Goal: Task Accomplishment & Management: Manage account settings

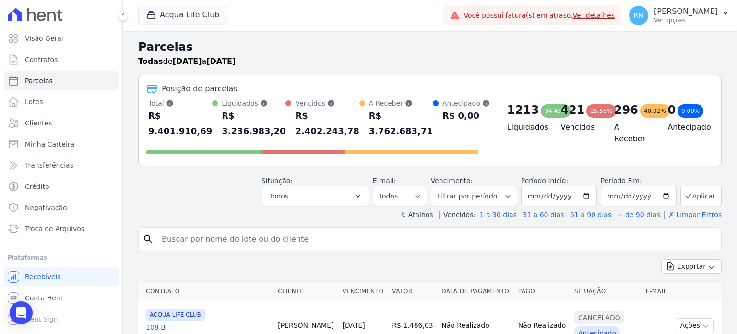
select select
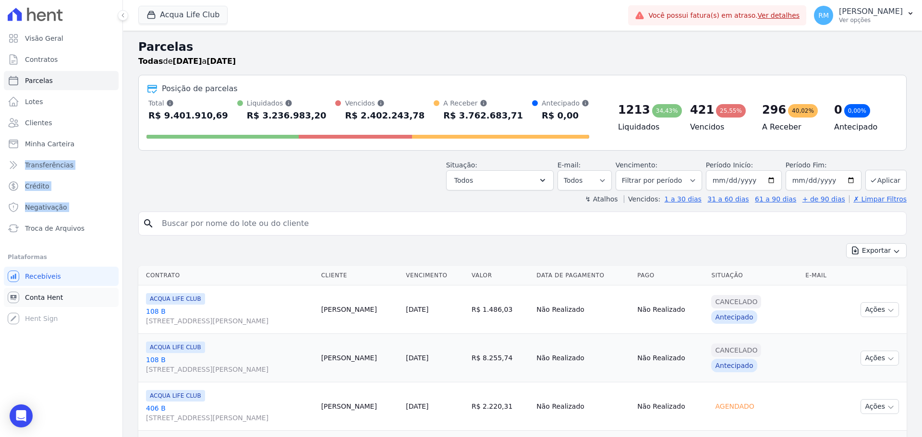
click at [45, 299] on span "Conta Hent" at bounding box center [44, 298] width 38 height 10
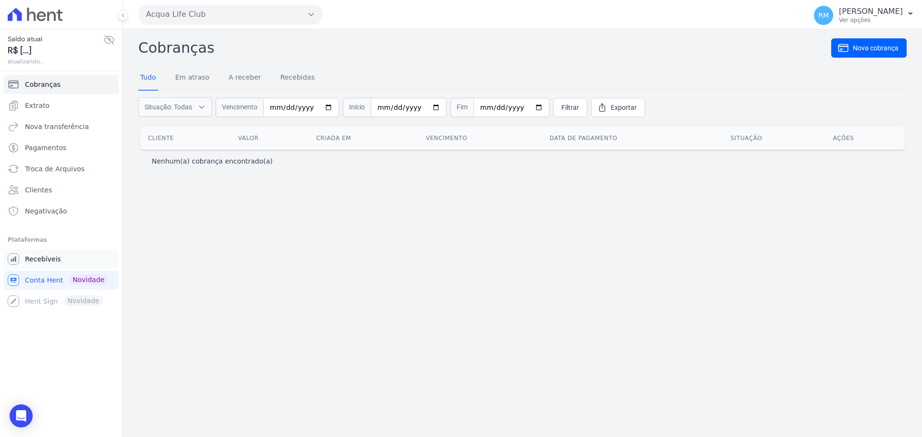
click at [36, 261] on span "Recebíveis" at bounding box center [43, 259] width 36 height 10
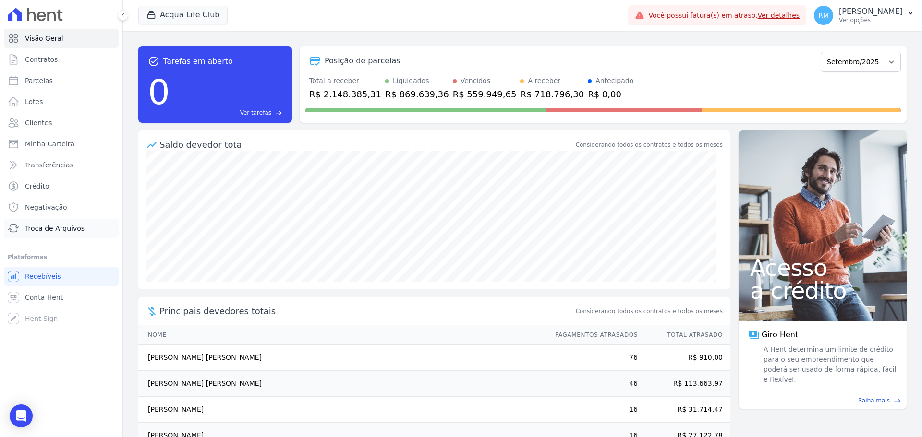
click at [51, 224] on span "Troca de Arquivos" at bounding box center [55, 229] width 60 height 10
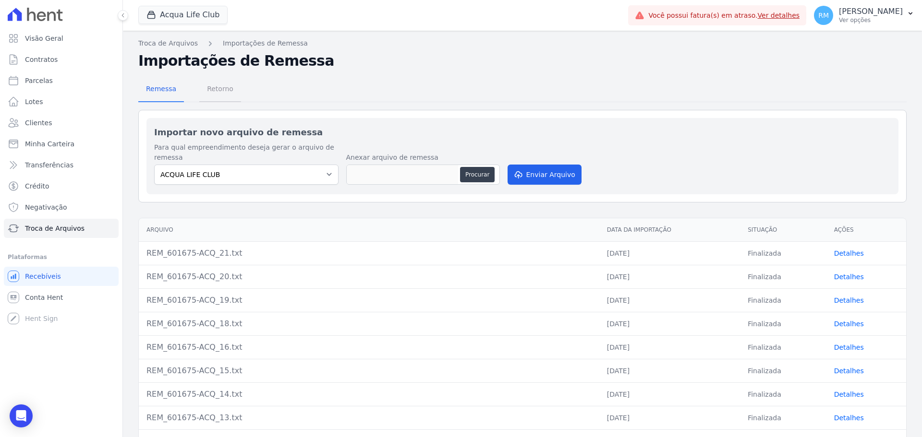
click at [216, 90] on span "Retorno" at bounding box center [220, 88] width 38 height 19
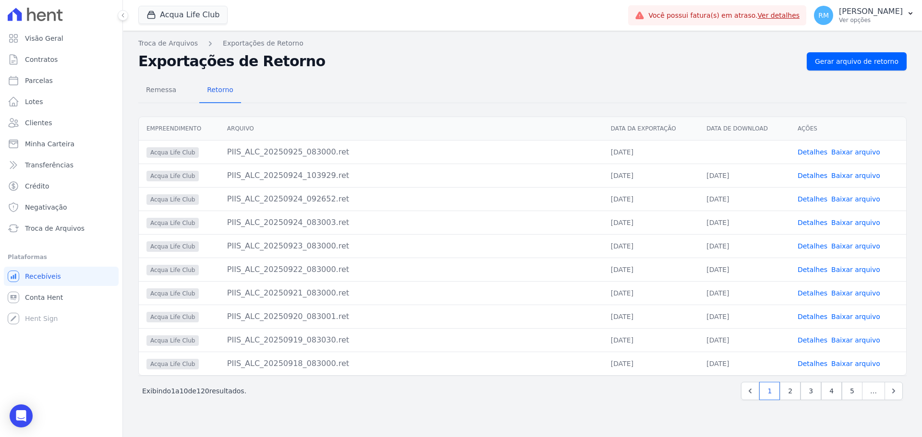
click at [737, 153] on link "Baixar arquivo" at bounding box center [855, 152] width 49 height 8
click at [156, 40] on link "Troca de Arquivos" at bounding box center [168, 43] width 60 height 10
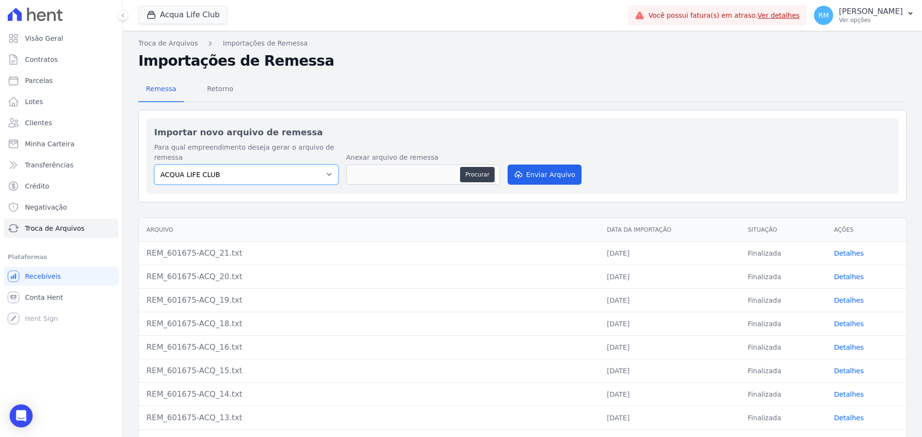
click at [263, 174] on select "ACQUA LIFE CLUB" at bounding box center [246, 175] width 184 height 20
click at [175, 22] on button "Acqua Life Club" at bounding box center [182, 15] width 89 height 18
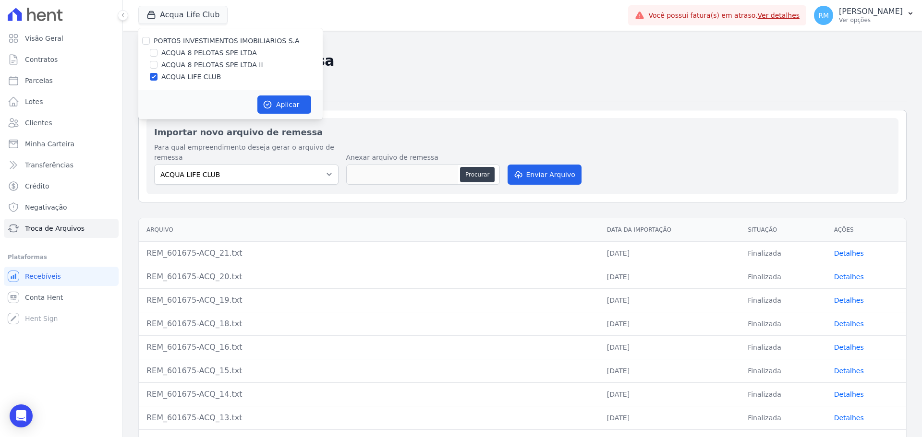
click at [159, 52] on div "ACQUA 8 PELOTAS SPE LTDA" at bounding box center [230, 53] width 184 height 10
click at [155, 51] on input "ACQUA 8 PELOTAS SPE LTDA" at bounding box center [154, 53] width 8 height 8
checkbox input "true"
click at [156, 80] on input "ACQUA LIFE CLUB" at bounding box center [154, 77] width 8 height 8
checkbox input "false"
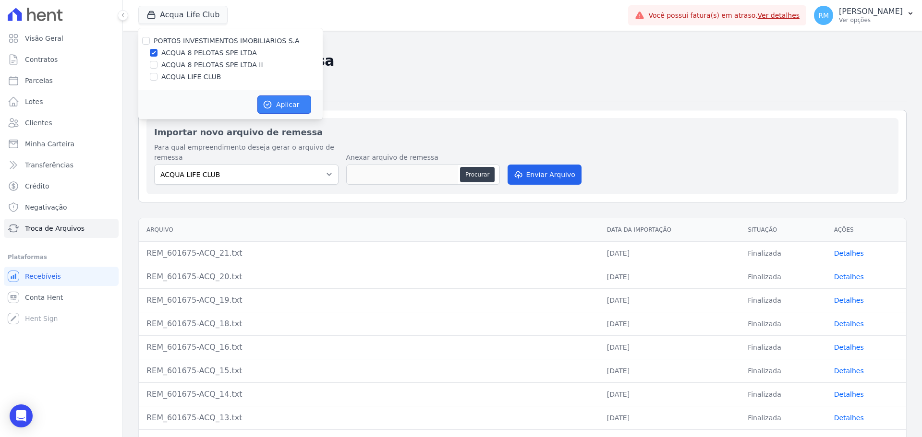
click at [298, 98] on button "Aplicar" at bounding box center [284, 105] width 54 height 18
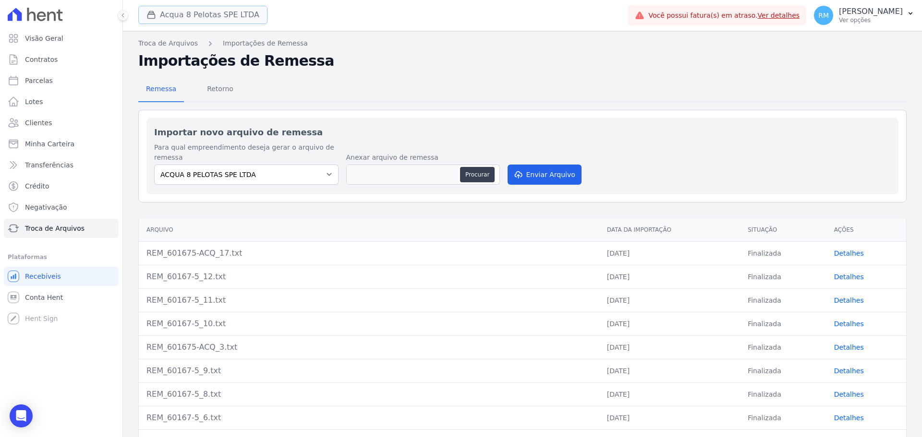
click at [245, 12] on button "Acqua 8 Pelotas SPE LTDA" at bounding box center [202, 15] width 129 height 18
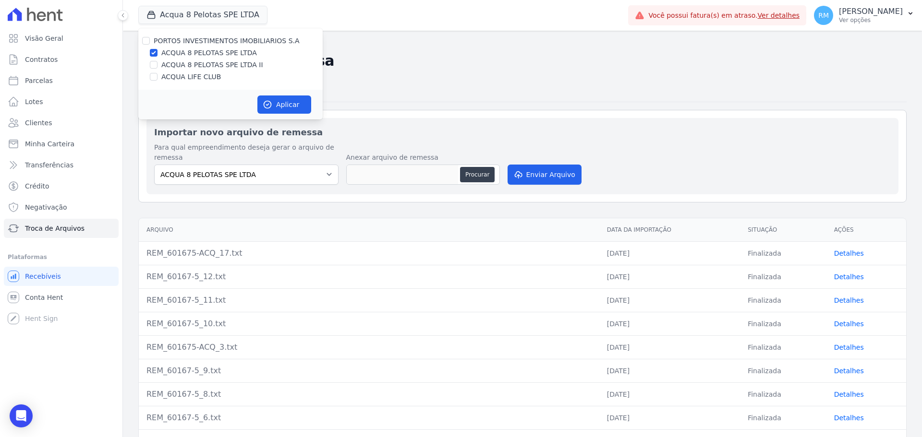
click at [204, 68] on label "ACQUA 8 PELOTAS SPE LTDA II" at bounding box center [212, 65] width 102 height 10
click at [157, 68] on input "ACQUA 8 PELOTAS SPE LTDA II" at bounding box center [154, 65] width 8 height 8
checkbox input "true"
click at [201, 60] on div "PORTO5 INVESTIMENTOS IMOBILIARIOS S.A ACQUA 8 PELOTAS SPE LTDA ACQUA 8 PELOTAS …" at bounding box center [230, 58] width 184 height 61
click at [204, 54] on label "ACQUA 8 PELOTAS SPE LTDA" at bounding box center [209, 53] width 96 height 10
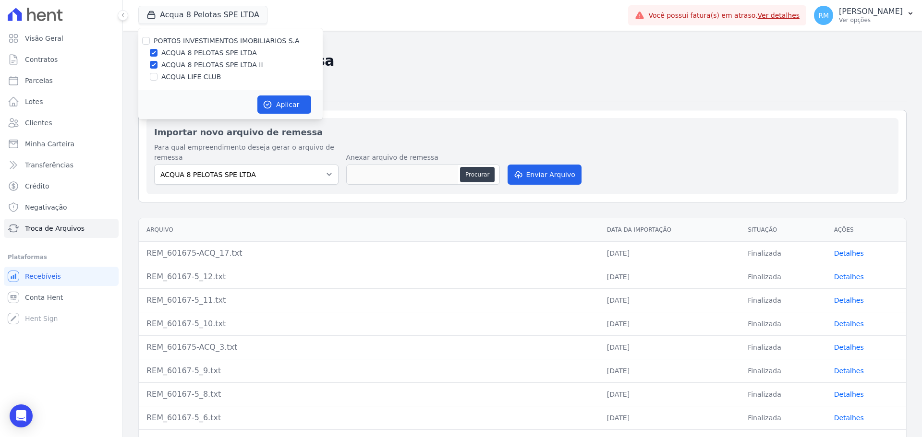
click at [157, 54] on input "ACQUA 8 PELOTAS SPE LTDA" at bounding box center [154, 53] width 8 height 8
checkbox input "false"
click at [296, 105] on button "Aplicar" at bounding box center [284, 105] width 54 height 18
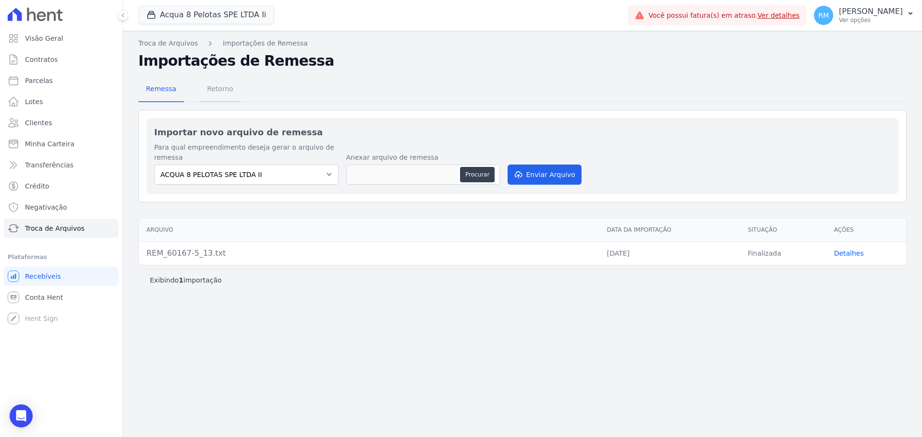
click at [221, 95] on span "Retorno" at bounding box center [220, 88] width 38 height 19
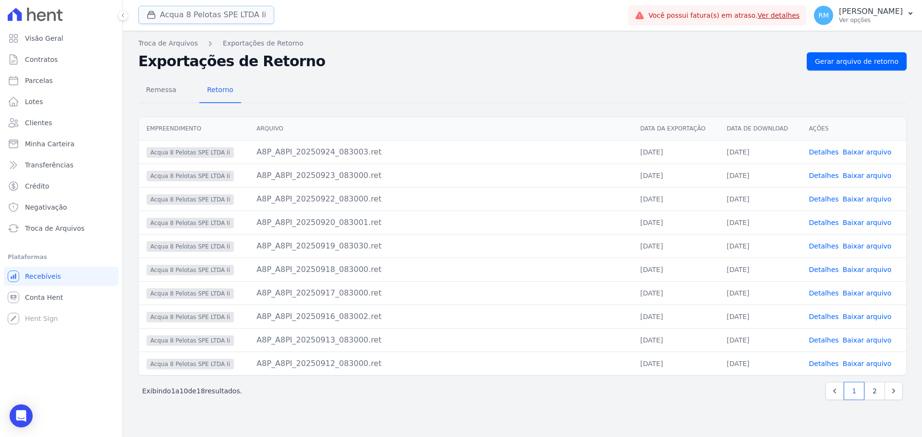
click at [210, 11] on button "Acqua 8 Pelotas SPE LTDA Ii" at bounding box center [206, 15] width 136 height 18
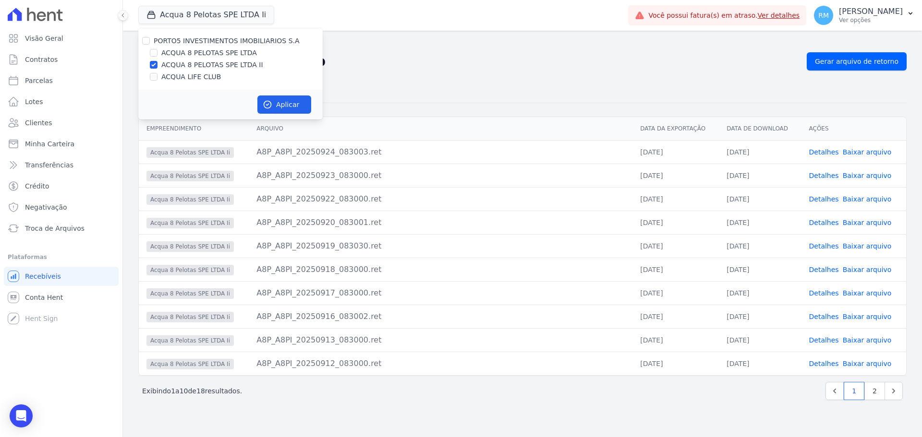
click at [200, 54] on label "ACQUA 8 PELOTAS SPE LTDA" at bounding box center [209, 53] width 96 height 10
click at [157, 54] on input "ACQUA 8 PELOTAS SPE LTDA" at bounding box center [154, 53] width 8 height 8
checkbox input "true"
click at [200, 66] on label "ACQUA 8 PELOTAS SPE LTDA II" at bounding box center [212, 65] width 102 height 10
click at [157, 66] on input "ACQUA 8 PELOTAS SPE LTDA II" at bounding box center [154, 65] width 8 height 8
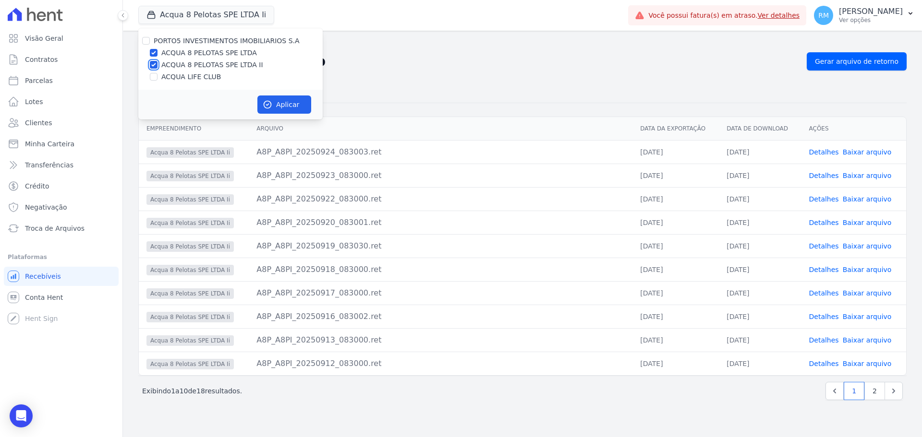
checkbox input "false"
click at [266, 105] on icon "button" at bounding box center [268, 105] width 10 height 10
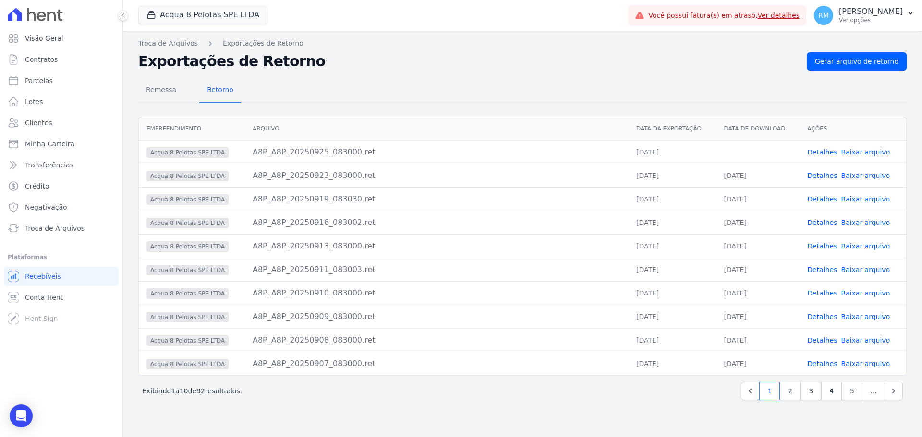
click at [737, 152] on link "Baixar arquivo" at bounding box center [864, 152] width 49 height 8
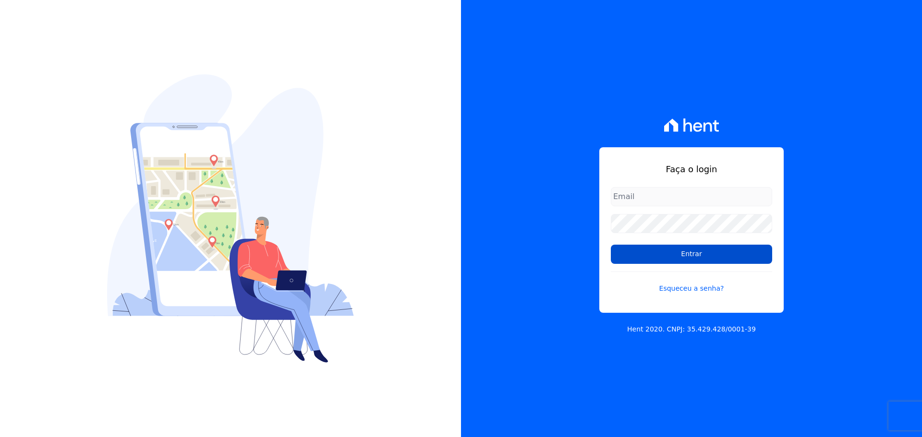
type input "[PERSON_NAME][EMAIL_ADDRESS][DOMAIN_NAME]"
click at [730, 259] on input "Entrar" at bounding box center [691, 254] width 161 height 19
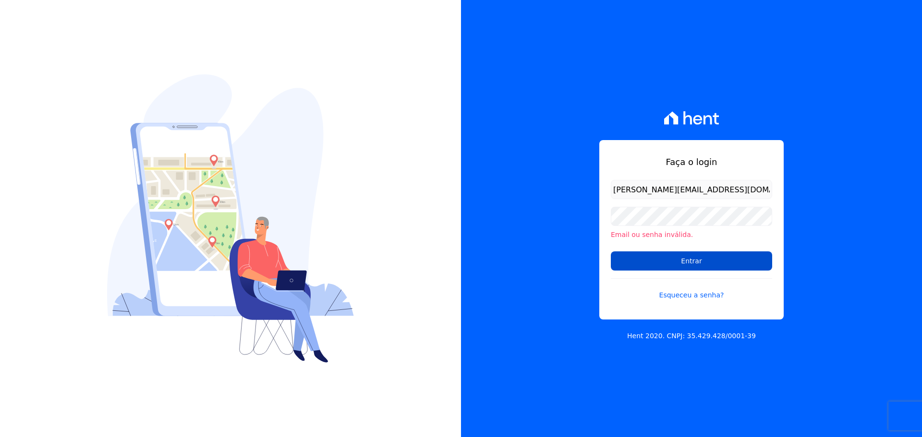
drag, startPoint x: 673, startPoint y: 256, endPoint x: 265, endPoint y: 123, distance: 428.9
click at [673, 256] on input "Entrar" at bounding box center [691, 260] width 161 height 19
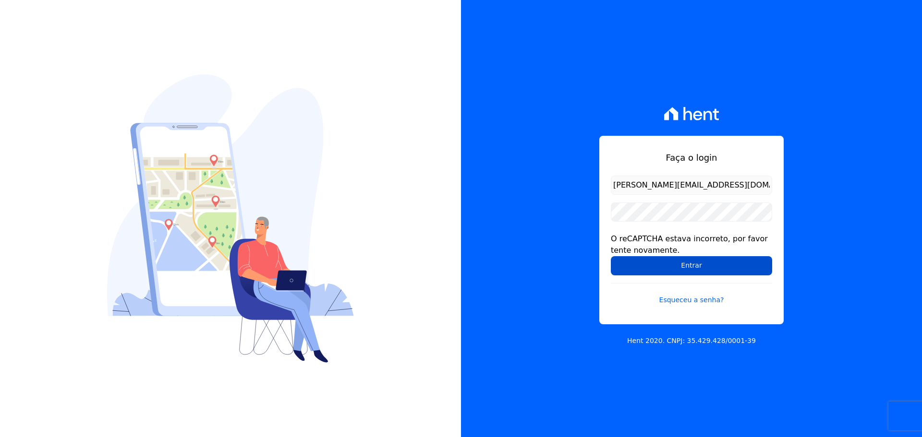
drag, startPoint x: 677, startPoint y: 268, endPoint x: 670, endPoint y: 270, distance: 7.6
click at [677, 268] on input "Entrar" at bounding box center [691, 265] width 161 height 19
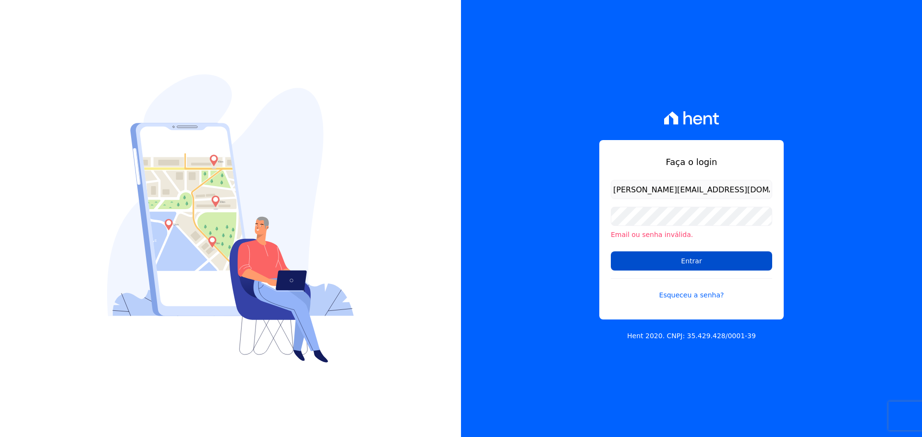
click at [664, 255] on input "Entrar" at bounding box center [691, 260] width 161 height 19
click at [642, 267] on input "Entrar" at bounding box center [691, 260] width 161 height 19
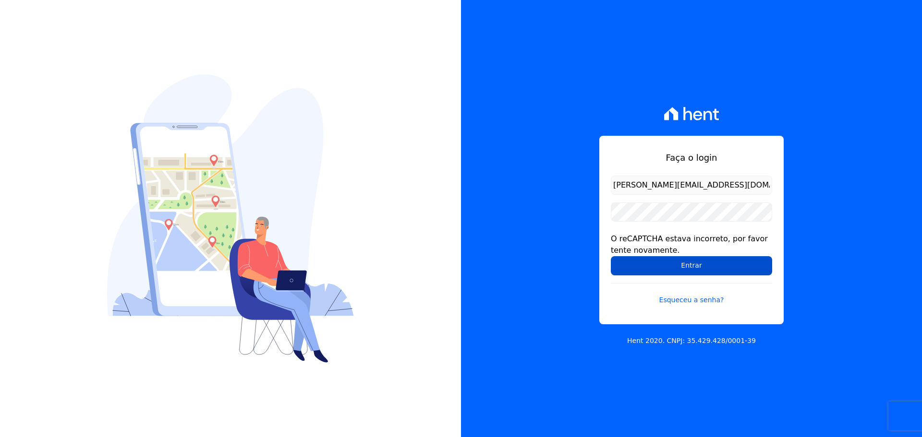
click at [747, 259] on input "Entrar" at bounding box center [691, 265] width 161 height 19
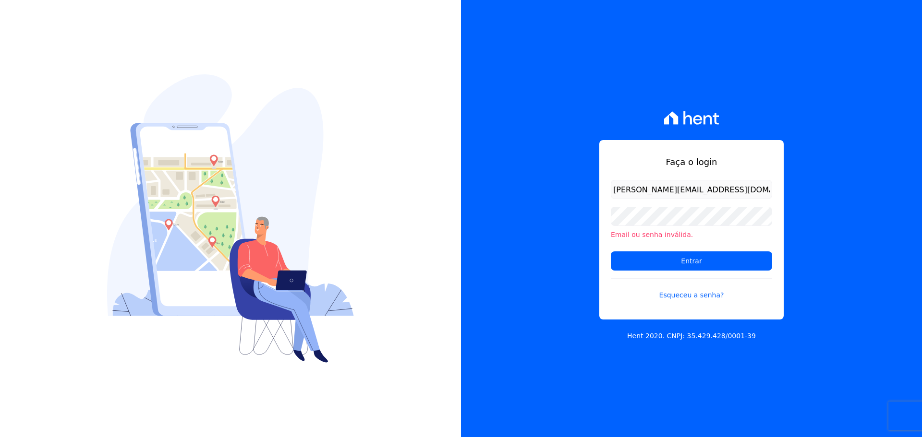
click at [341, 89] on img at bounding box center [230, 218] width 247 height 288
click at [619, 252] on input "Entrar" at bounding box center [691, 260] width 161 height 19
click at [447, 188] on div at bounding box center [230, 218] width 461 height 437
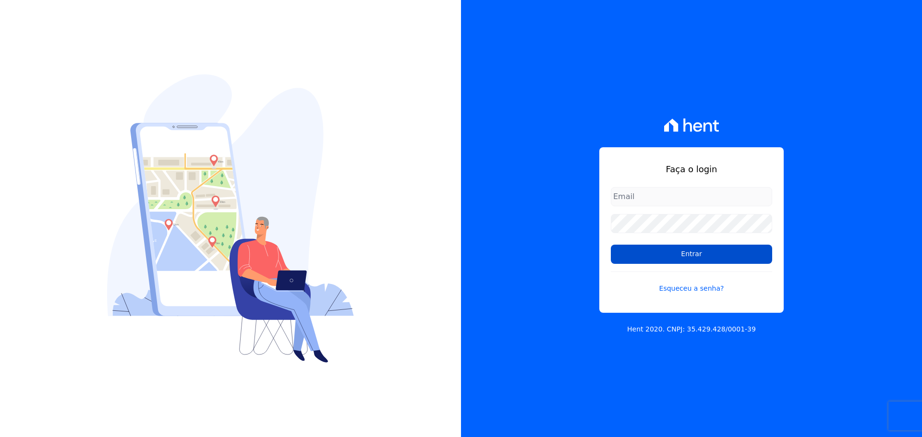
type input "[PERSON_NAME][EMAIL_ADDRESS][DOMAIN_NAME]"
click at [673, 254] on input "Entrar" at bounding box center [691, 254] width 161 height 19
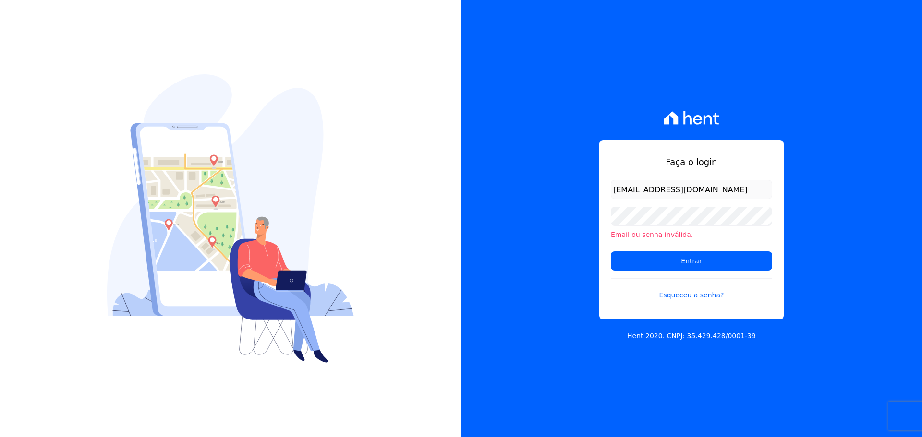
click at [577, 220] on div "Faça o login [EMAIL_ADDRESS][DOMAIN_NAME] Email ou senha inválida. Entrar Esque…" at bounding box center [691, 218] width 461 height 437
click at [471, 220] on div "Faça o login [EMAIL_ADDRESS][DOMAIN_NAME] Email ou senha inválida. Entrar Esque…" at bounding box center [691, 218] width 461 height 437
click at [626, 256] on input "Entrar" at bounding box center [691, 260] width 161 height 19
click at [643, 263] on input "Entrar" at bounding box center [691, 260] width 161 height 19
click at [526, 211] on div "Faça o login raquel.pradie@porto5.com.br Email ou senha inválida. Entrar Esquec…" at bounding box center [691, 218] width 461 height 437
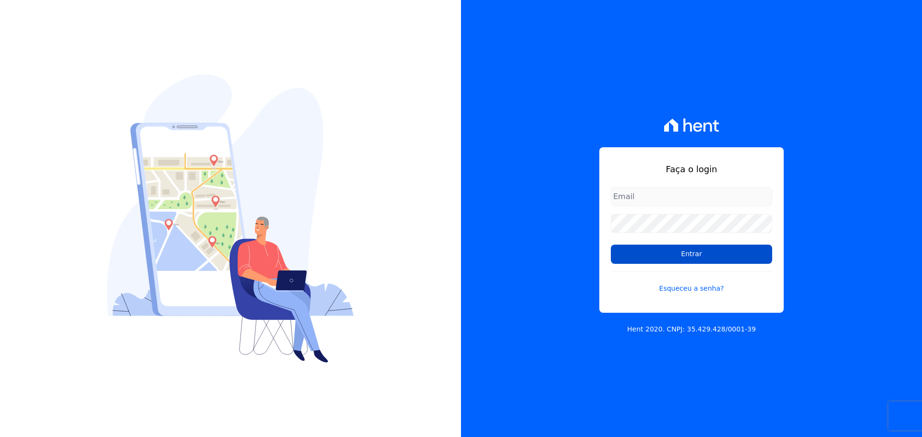
type input "[PERSON_NAME][EMAIL_ADDRESS][DOMAIN_NAME]"
click at [639, 255] on input "Entrar" at bounding box center [691, 254] width 161 height 19
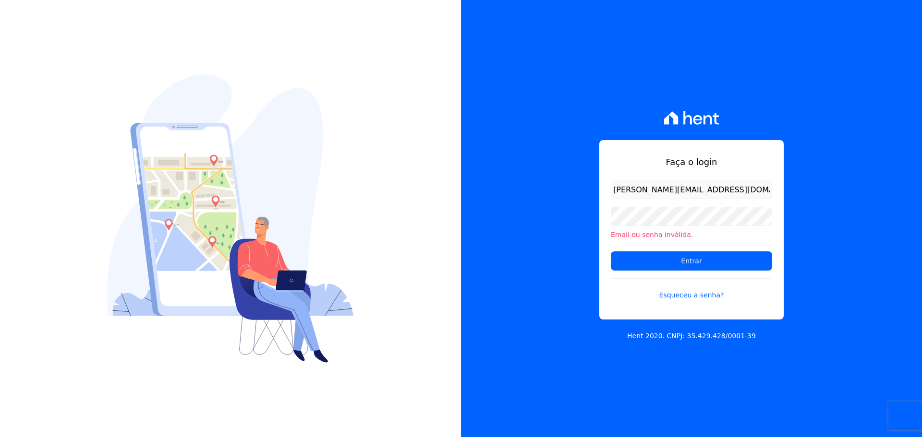
click at [598, 249] on div "Faça o login raquel.pradie@porto5.com.br Email ou senha inválida. Entrar Esquec…" at bounding box center [691, 218] width 461 height 437
click at [625, 262] on input "Entrar" at bounding box center [691, 260] width 161 height 19
click at [731, 262] on input "Entrar" at bounding box center [691, 260] width 161 height 19
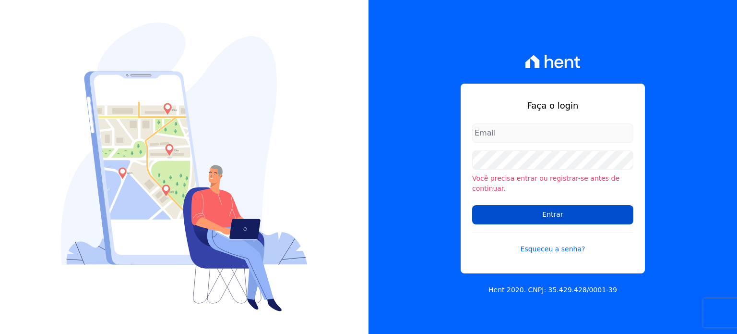
type input "[PERSON_NAME][EMAIL_ADDRESS][DOMAIN_NAME]"
click at [502, 207] on input "Entrar" at bounding box center [552, 214] width 161 height 19
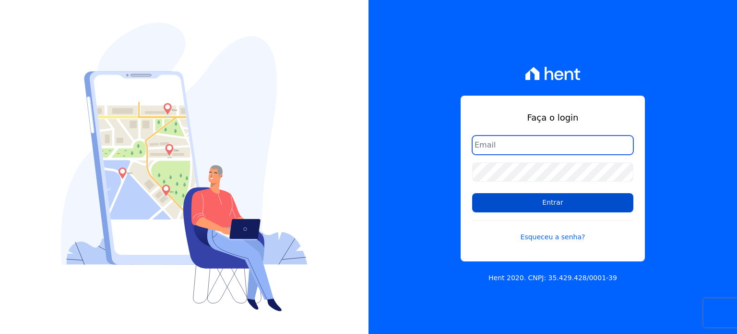
type input "[PERSON_NAME][EMAIL_ADDRESS][DOMAIN_NAME]"
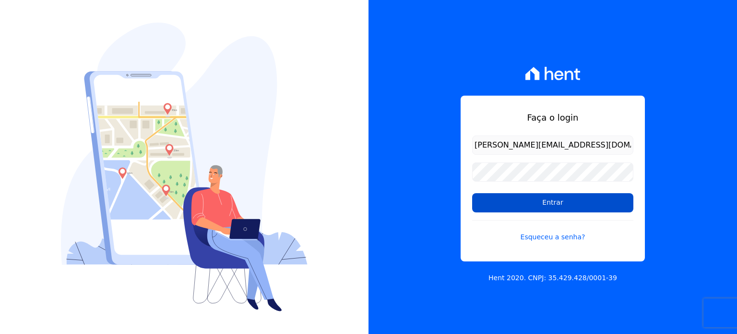
click at [514, 205] on input "Entrar" at bounding box center [552, 202] width 161 height 19
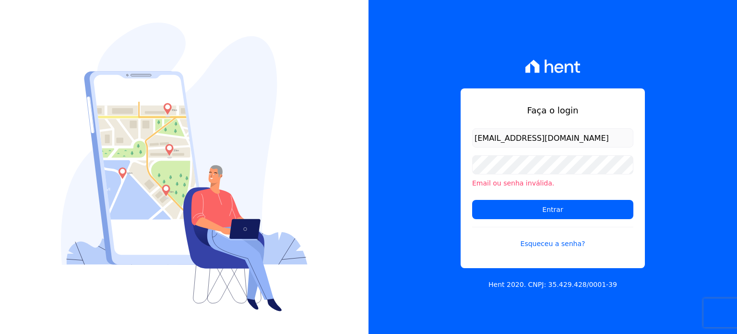
click at [440, 194] on div "Faça o login raquel.pradie@porto5.com.br Email ou senha inválida. Entrar Esquec…" at bounding box center [553, 167] width 369 height 334
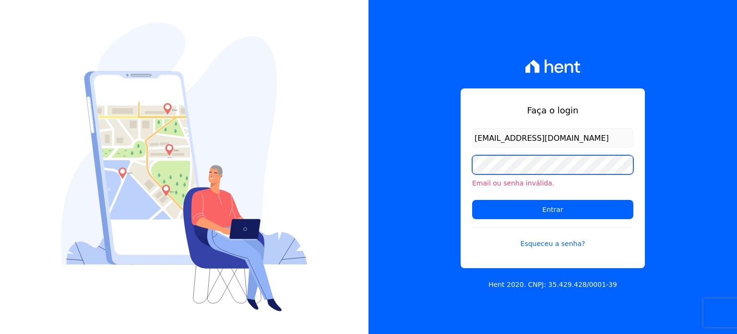
click at [466, 159] on div "Faça o login raquel.pradie@porto5.com.br Email ou senha inválida. Entrar Esquec…" at bounding box center [553, 178] width 184 height 180
click at [472, 200] on input "Entrar" at bounding box center [552, 209] width 161 height 19
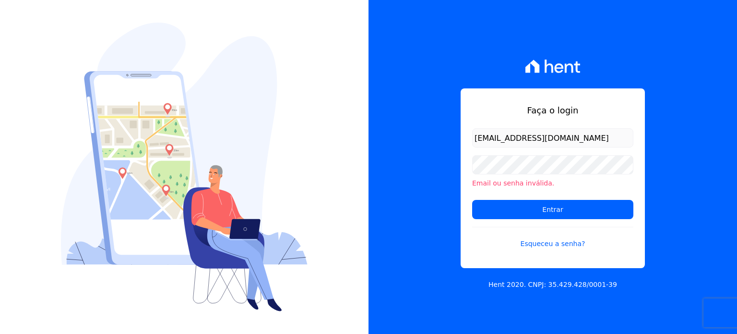
click at [520, 199] on form "[EMAIL_ADDRESS][DOMAIN_NAME] Email ou senha inválida. Entrar Esqueceu a senha?" at bounding box center [552, 194] width 161 height 132
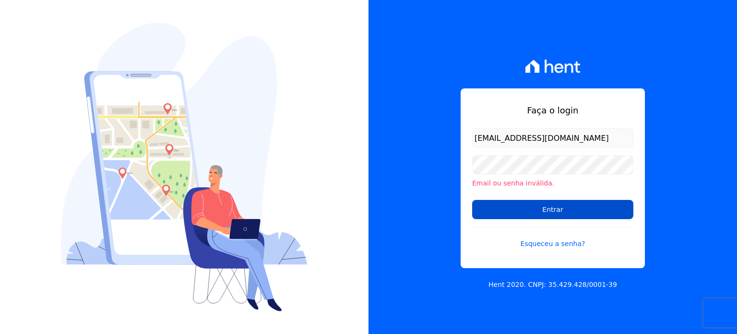
click at [521, 204] on input "Entrar" at bounding box center [552, 209] width 161 height 19
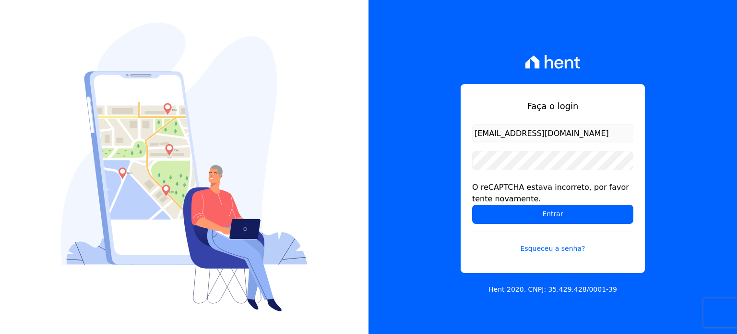
click at [455, 240] on div "Faça o login raquel.pradie@porto5.com.br O reCAPTCHA estava incorreto, por favo…" at bounding box center [553, 167] width 369 height 334
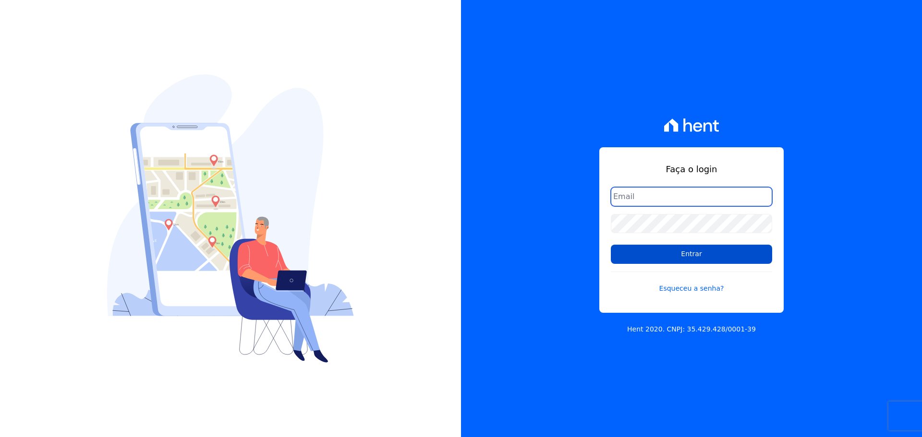
type input "[PERSON_NAME][EMAIL_ADDRESS][DOMAIN_NAME]"
click at [645, 256] on input "Entrar" at bounding box center [691, 254] width 161 height 19
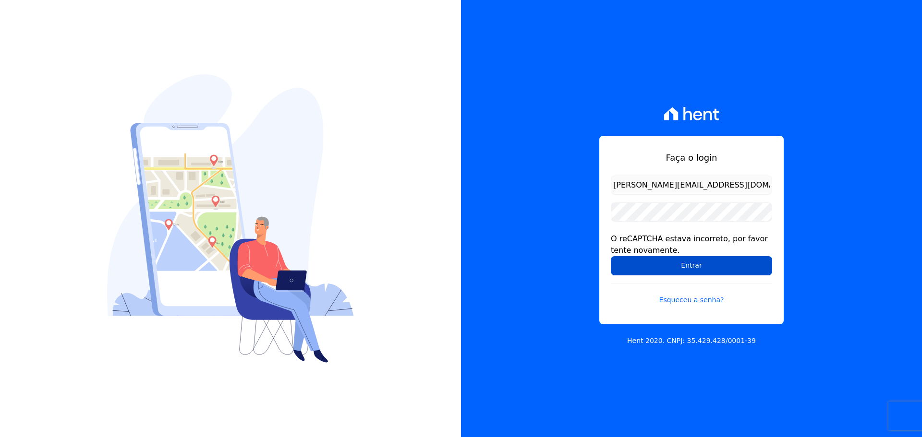
click at [744, 259] on input "Entrar" at bounding box center [691, 265] width 161 height 19
click at [743, 269] on input "Entrar" at bounding box center [691, 265] width 161 height 19
click at [674, 268] on input "Entrar" at bounding box center [691, 265] width 161 height 19
click at [754, 271] on input "Entrar" at bounding box center [691, 265] width 161 height 19
drag, startPoint x: 236, startPoint y: 407, endPoint x: 261, endPoint y: 368, distance: 46.3
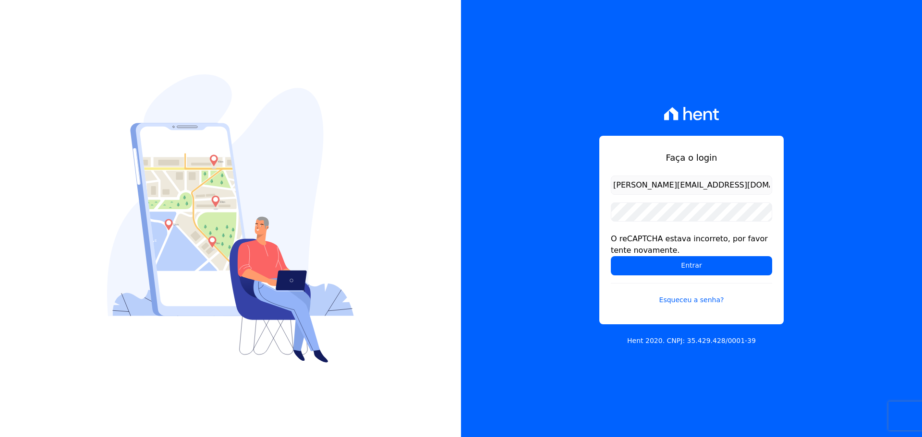
click at [254, 376] on div at bounding box center [230, 218] width 461 height 437
click at [720, 265] on input "Entrar" at bounding box center [691, 265] width 161 height 19
click at [758, 266] on input "Entrar" at bounding box center [691, 265] width 161 height 19
drag, startPoint x: 682, startPoint y: 259, endPoint x: 674, endPoint y: 267, distance: 11.6
click at [680, 262] on input "Entrar" at bounding box center [691, 265] width 161 height 19
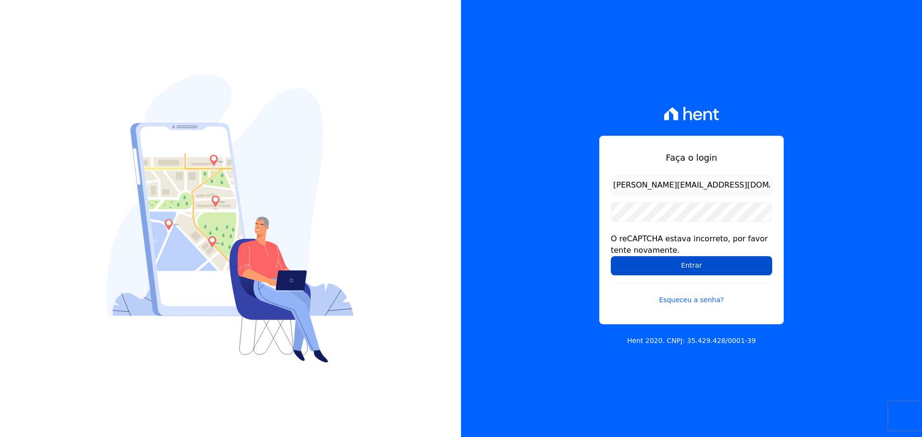
click at [742, 261] on input "Entrar" at bounding box center [691, 265] width 161 height 19
click at [641, 262] on input "Entrar" at bounding box center [691, 265] width 161 height 19
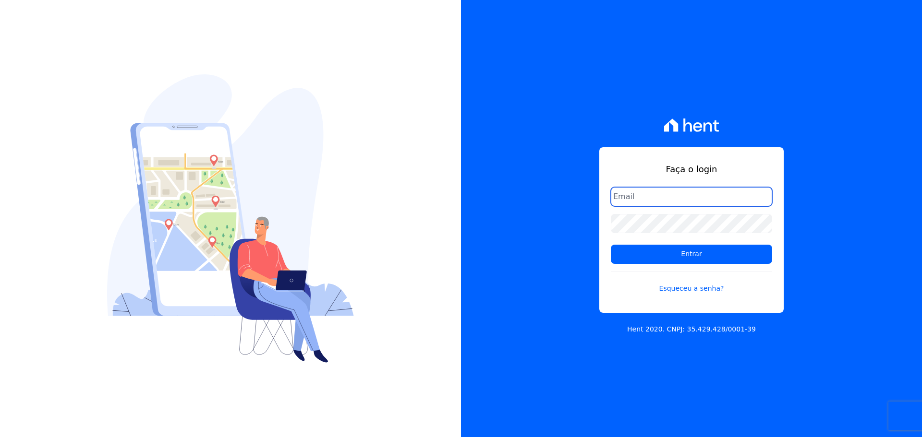
type input "[PERSON_NAME][EMAIL_ADDRESS][DOMAIN_NAME]"
click at [282, 207] on img at bounding box center [230, 218] width 247 height 288
type input "[PERSON_NAME][EMAIL_ADDRESS][DOMAIN_NAME]"
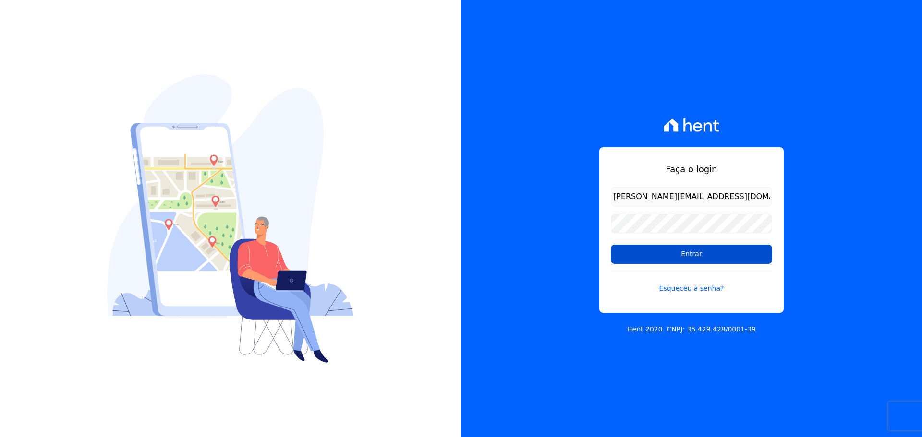
click at [640, 253] on input "Entrar" at bounding box center [691, 254] width 161 height 19
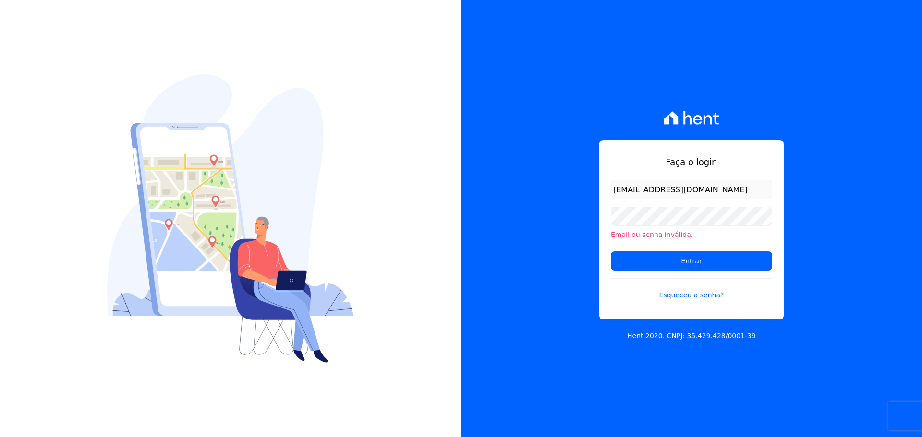
click at [674, 272] on form "[EMAIL_ADDRESS][DOMAIN_NAME] Email ou senha inválida. Entrar Esqueceu a senha?" at bounding box center [691, 246] width 161 height 132
click at [675, 264] on input "Entrar" at bounding box center [691, 260] width 161 height 19
click at [716, 255] on input "Entrar" at bounding box center [691, 260] width 161 height 19
